Goal: Task Accomplishment & Management: Manage account settings

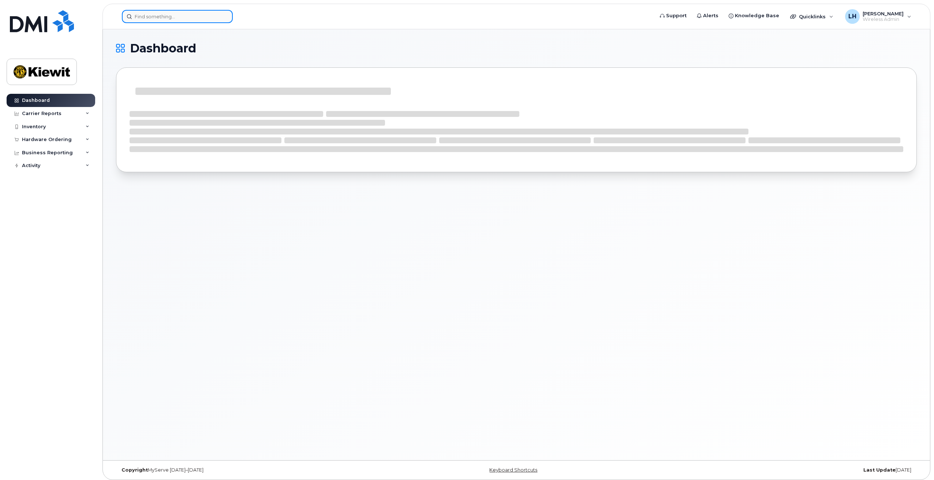
click at [166, 18] on input at bounding box center [177, 16] width 111 height 13
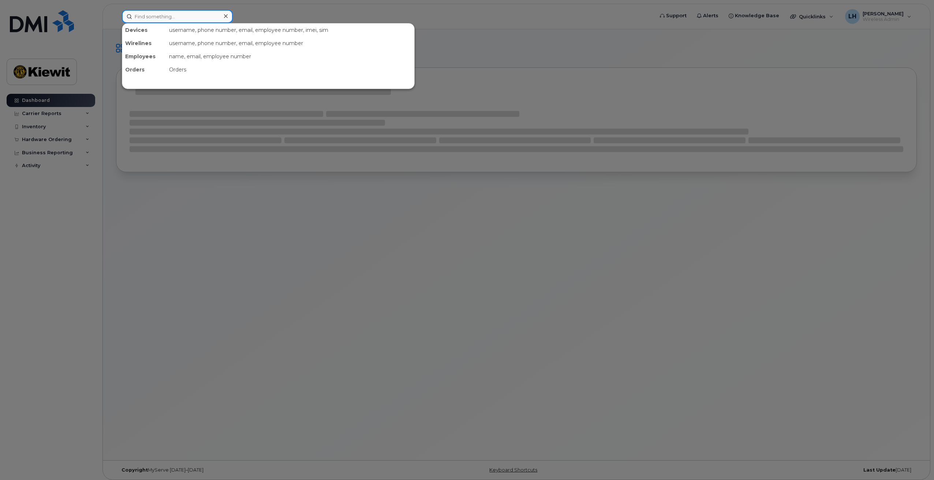
paste input "Matthew.Caldwell"
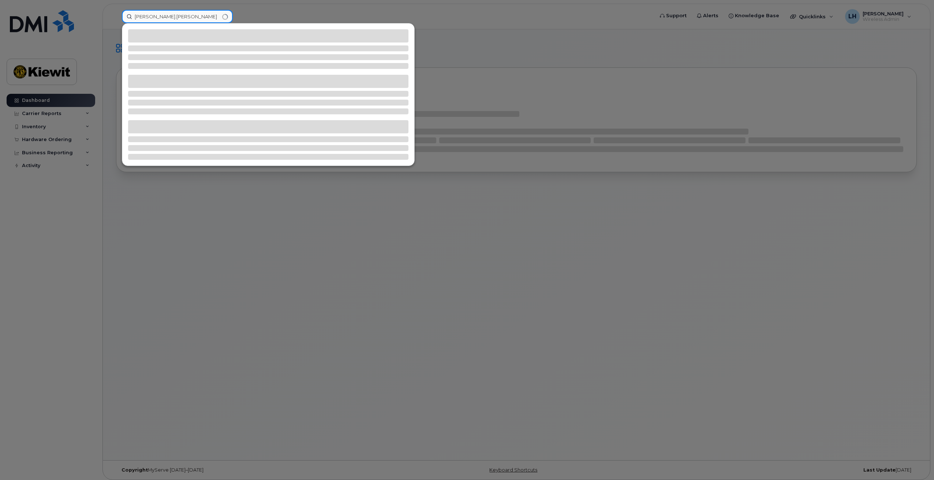
drag, startPoint x: 191, startPoint y: 12, endPoint x: 112, endPoint y: 16, distance: 79.5
click at [116, 16] on div "Matthew.Caldwell" at bounding box center [385, 16] width 539 height 13
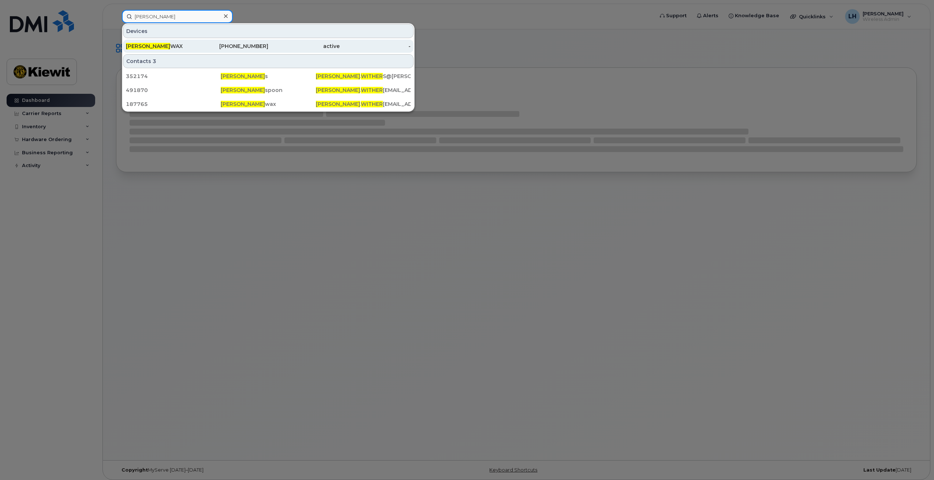
type input "Jason Wither"
click at [181, 46] on div "JASON WITHER WAX" at bounding box center [161, 45] width 71 height 7
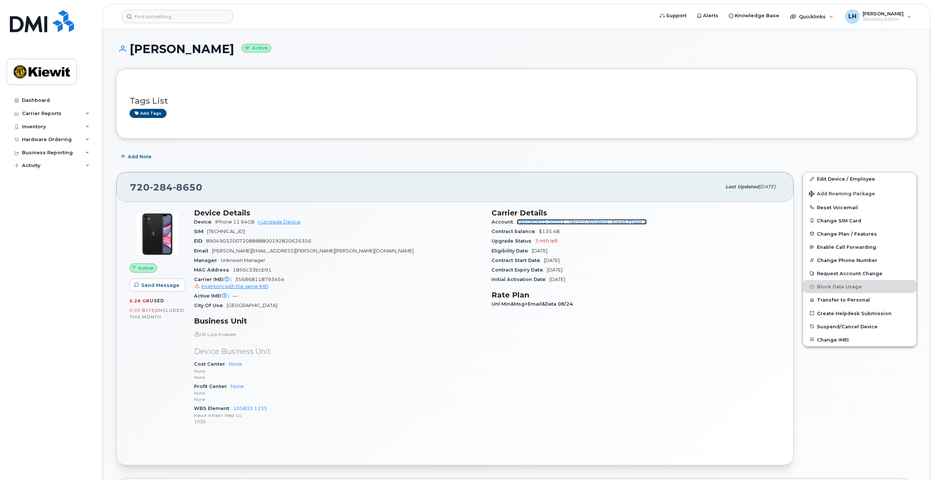
click at [629, 224] on link "786080835-00001 - Verizon Wireless - Kiewit Phase 2" at bounding box center [582, 221] width 130 height 5
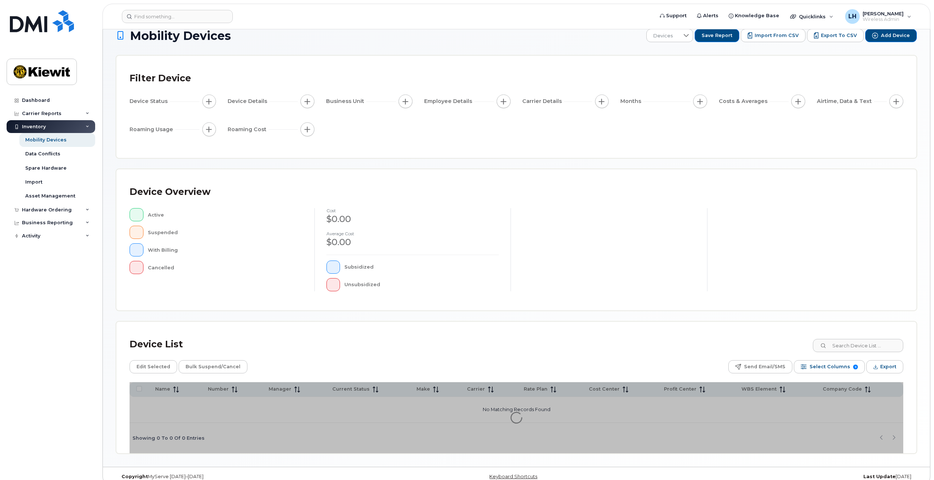
scroll to position [24, 0]
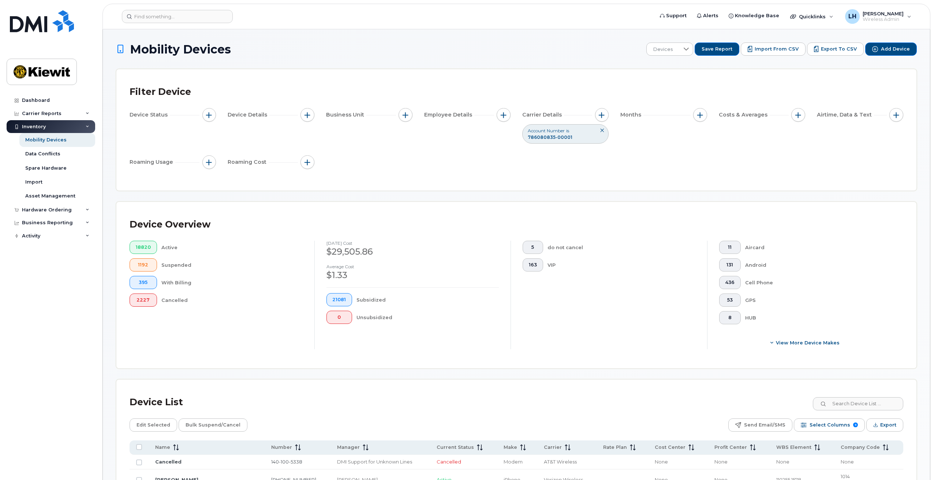
scroll to position [37, 0]
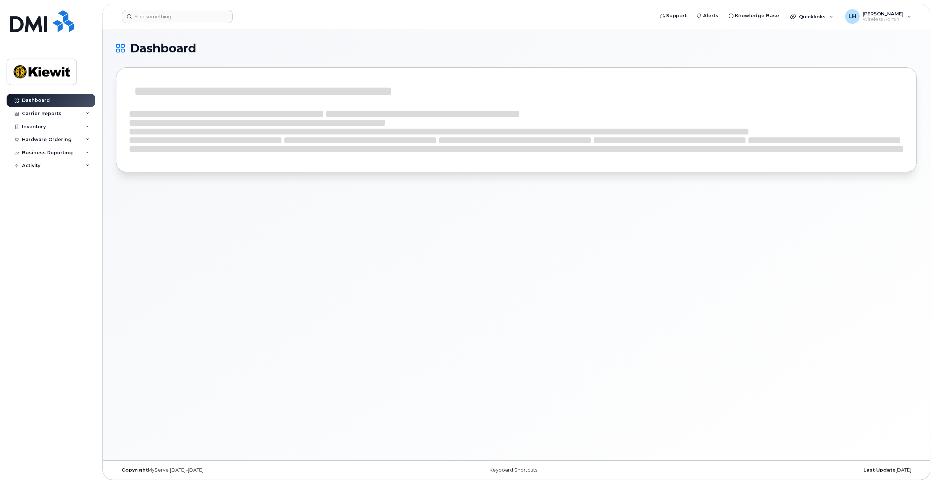
scroll to position [4, 0]
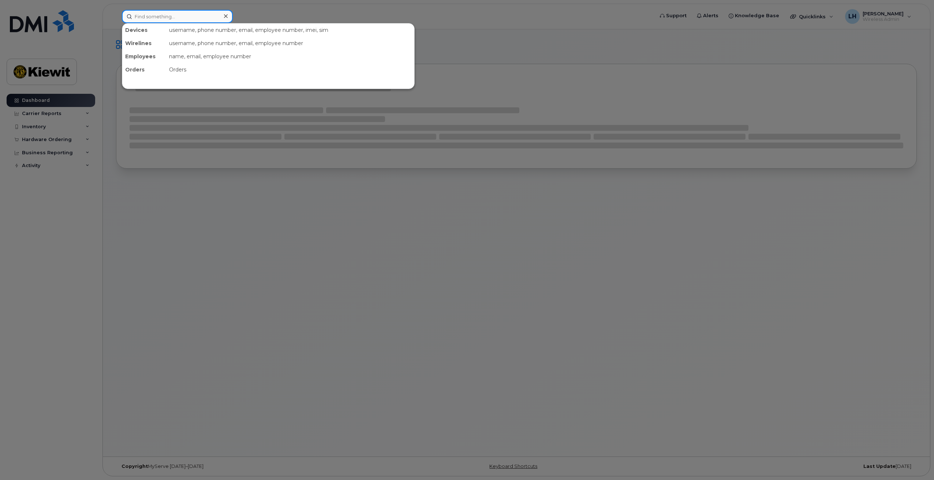
click at [166, 20] on input at bounding box center [177, 16] width 111 height 13
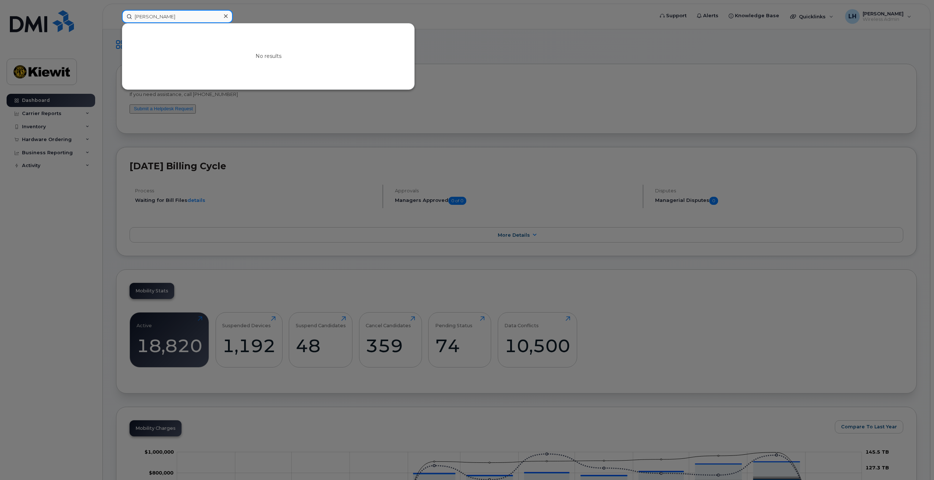
drag, startPoint x: 165, startPoint y: 19, endPoint x: 108, endPoint y: 14, distance: 56.9
click at [116, 14] on div "j aso No results" at bounding box center [385, 16] width 539 height 13
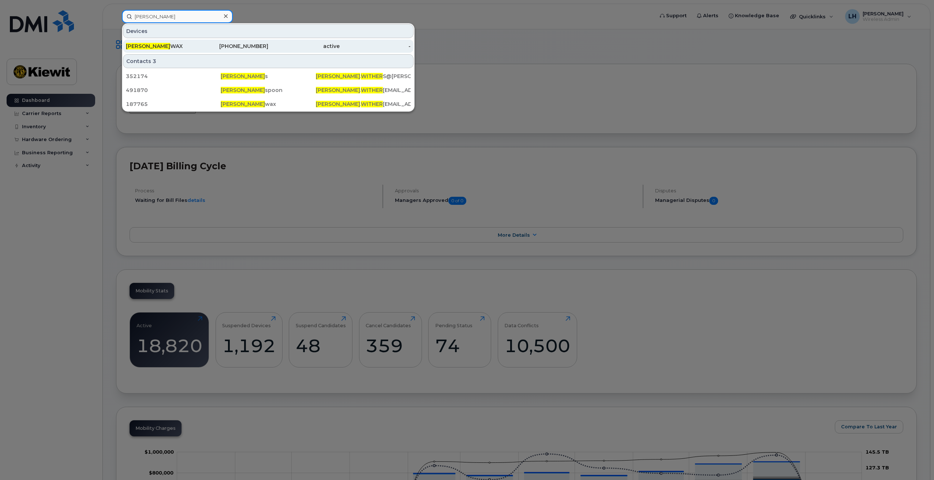
type input "Jason Wither"
click at [189, 44] on div "JASON WITHER WAX" at bounding box center [161, 45] width 71 height 7
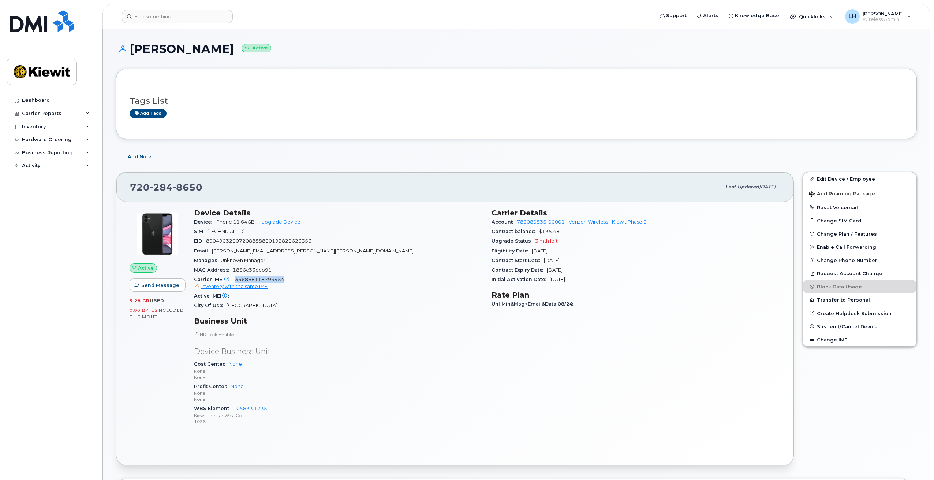
drag, startPoint x: 288, startPoint y: 280, endPoint x: 235, endPoint y: 279, distance: 53.1
click at [235, 279] on div "Carrier IMEI Carrier IMEI is reported during the last billing cycle or change o…" at bounding box center [338, 283] width 289 height 16
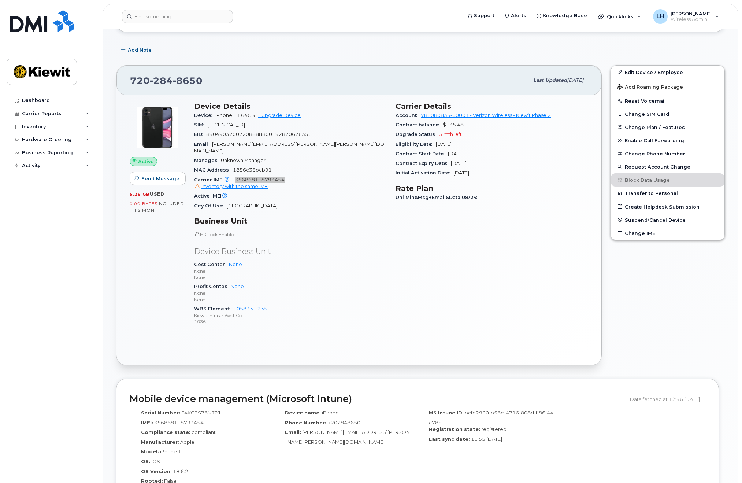
scroll to position [87, 0]
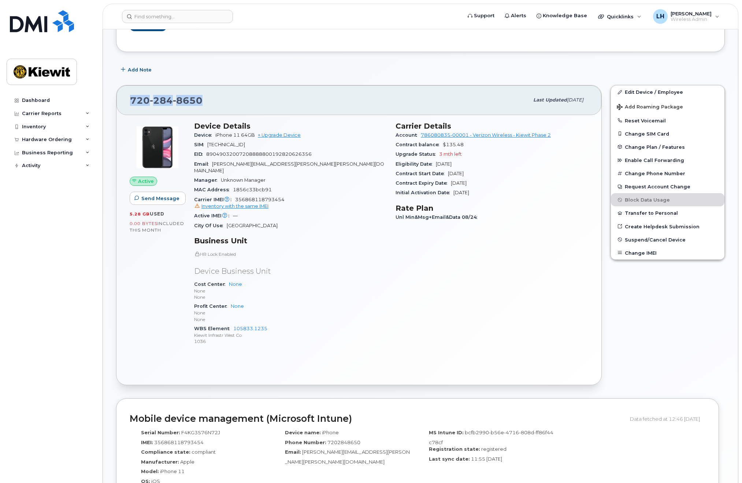
drag, startPoint x: 208, startPoint y: 99, endPoint x: 122, endPoint y: 105, distance: 86.7
click at [122, 105] on div "720 284 8650 Last updated Sep 06, 2025" at bounding box center [358, 99] width 485 height 29
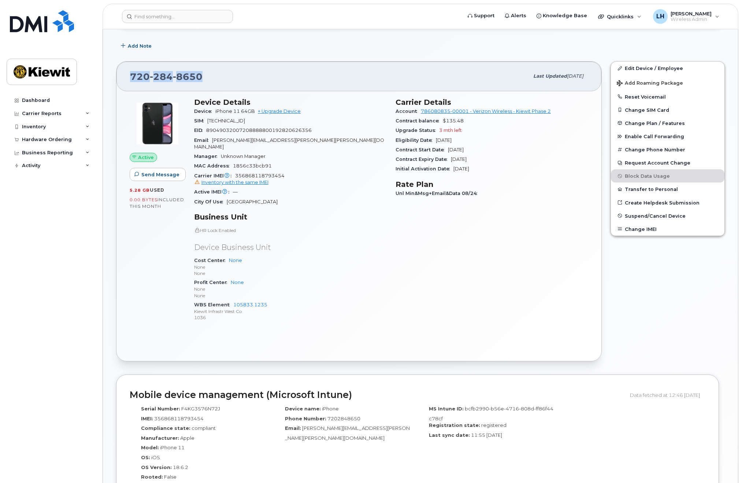
scroll to position [123, 0]
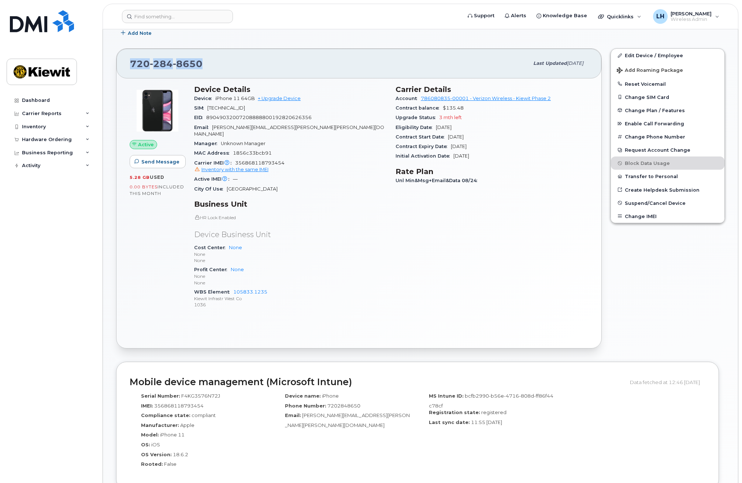
copy span "720 284 8650"
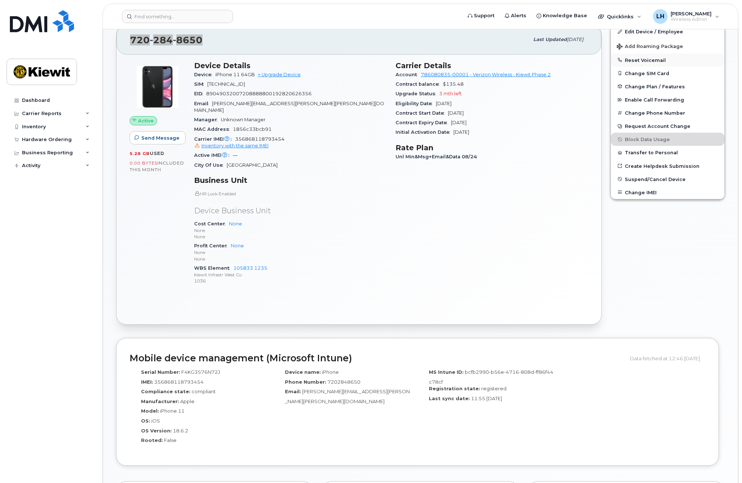
scroll to position [160, 0]
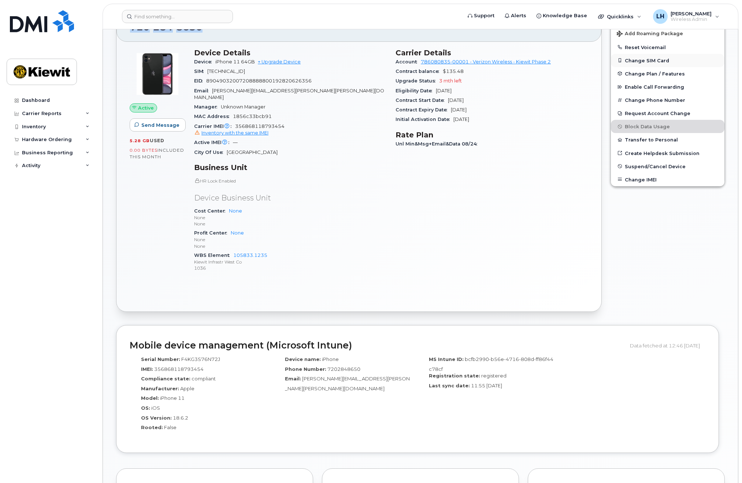
click at [641, 62] on button "Change SIM Card" at bounding box center [668, 60] width 114 height 13
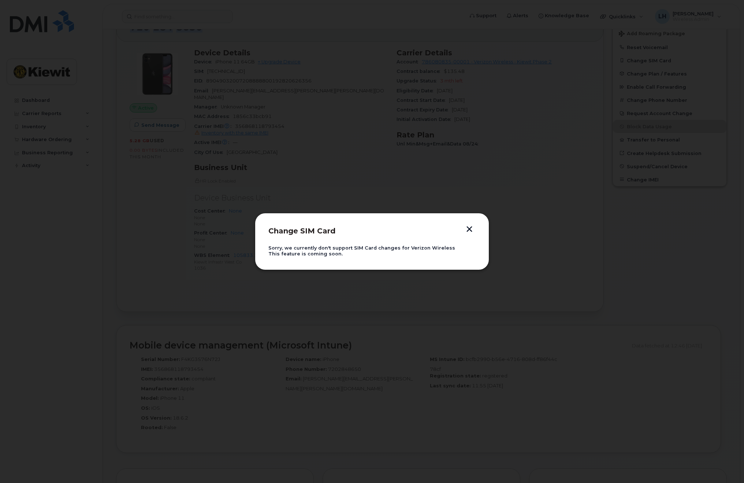
click at [471, 227] on button "button" at bounding box center [469, 230] width 11 height 8
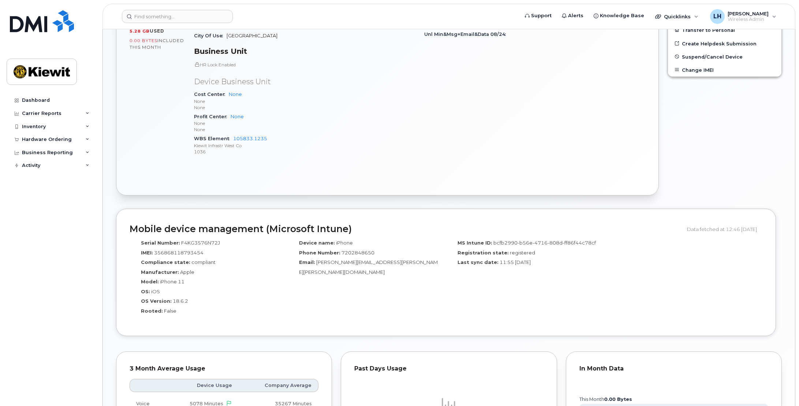
scroll to position [256, 0]
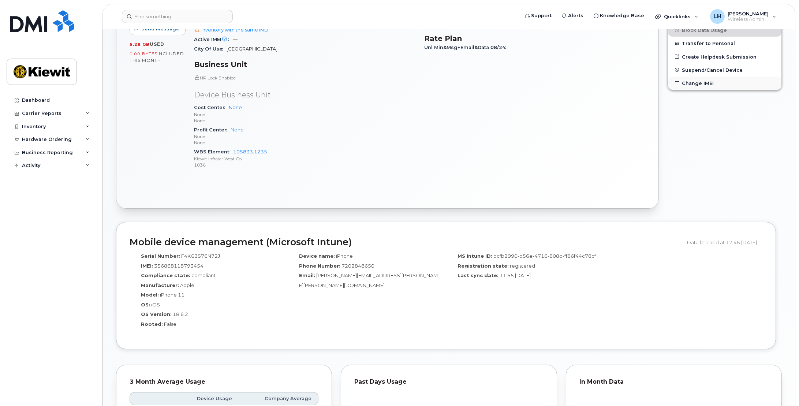
click at [706, 81] on button "Change IMEI" at bounding box center [725, 83] width 114 height 13
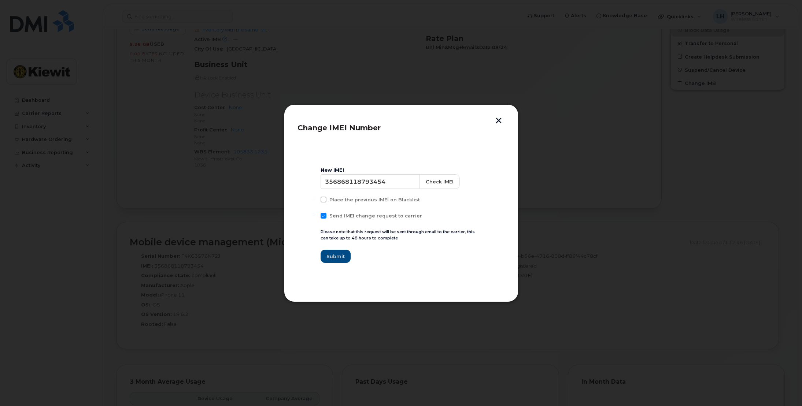
click at [499, 120] on button "button" at bounding box center [498, 122] width 11 height 8
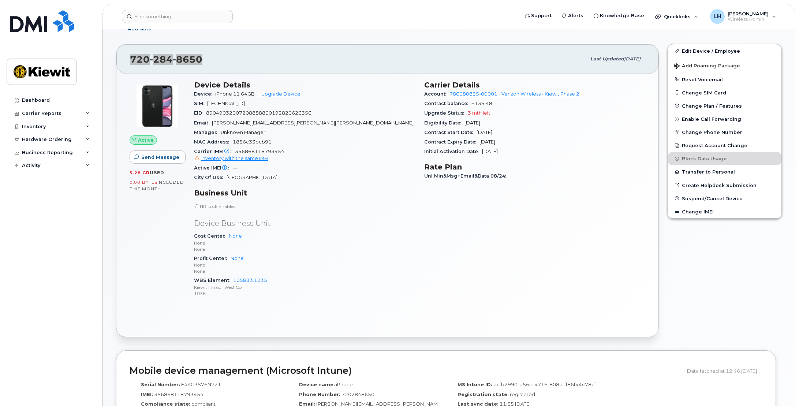
scroll to position [110, 0]
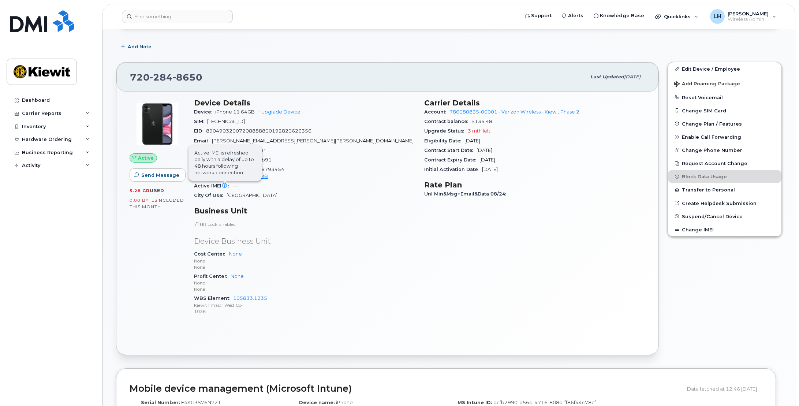
click at [225, 186] on icon at bounding box center [224, 185] width 5 height 5
click at [224, 168] on icon at bounding box center [226, 169] width 5 height 5
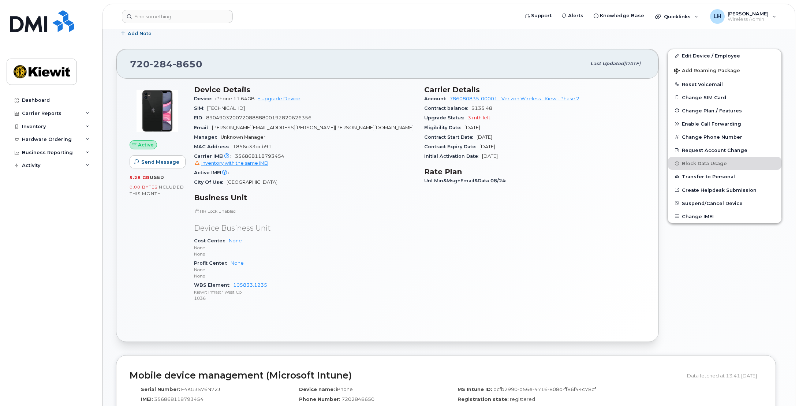
scroll to position [110, 0]
